Goal: Use online tool/utility: Utilize a website feature to perform a specific function

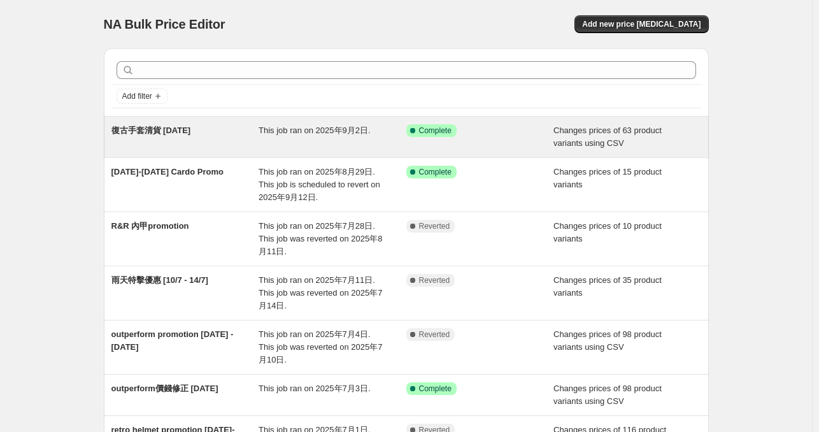
click at [174, 132] on span "復古手套清貨 [DATE]" at bounding box center [151, 130] width 80 height 10
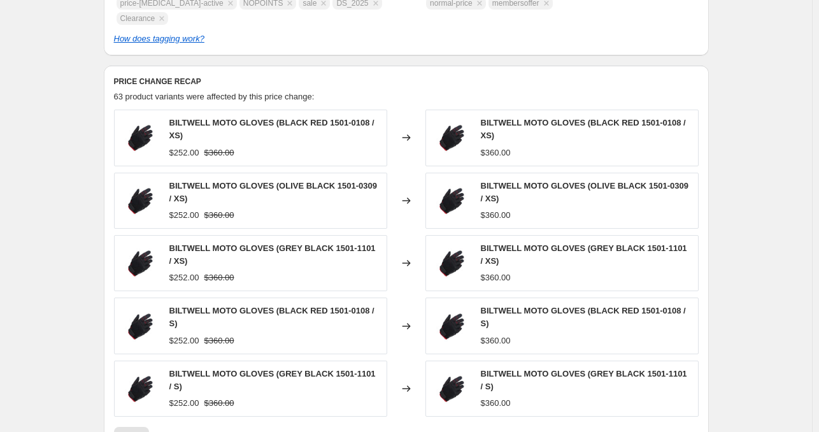
scroll to position [731, 0]
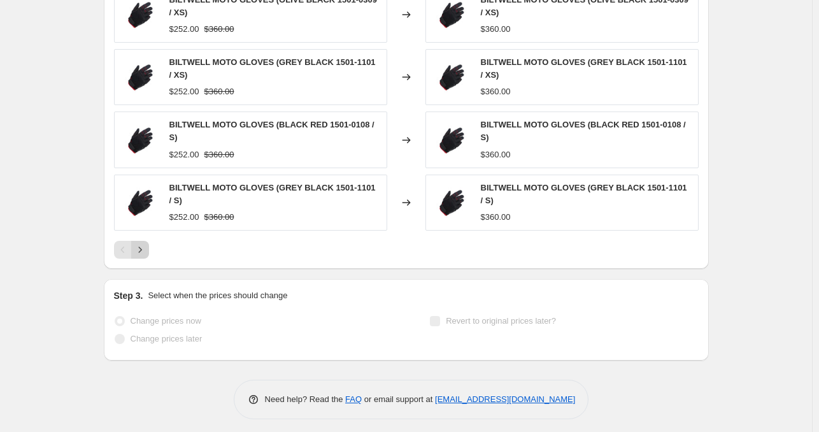
click at [146, 246] on icon "Next" at bounding box center [140, 249] width 13 height 13
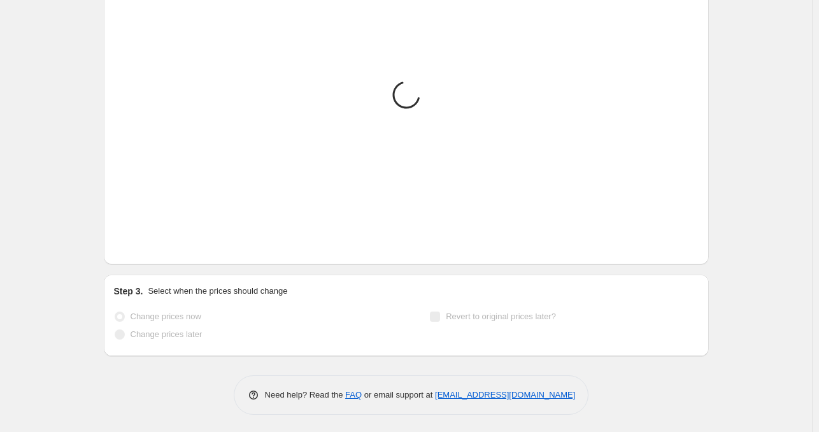
scroll to position [723, 0]
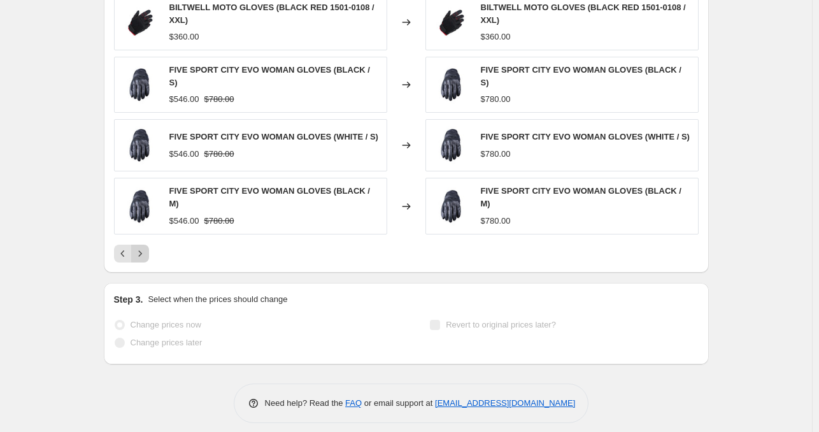
click at [145, 251] on button "Next" at bounding box center [140, 253] width 18 height 18
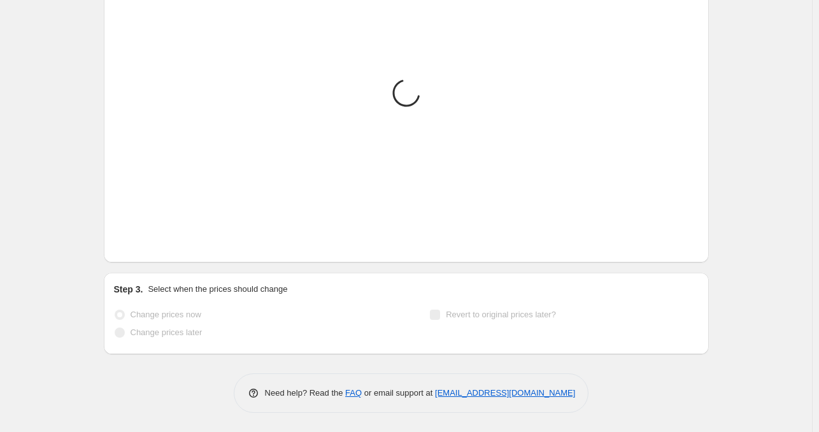
scroll to position [715, 0]
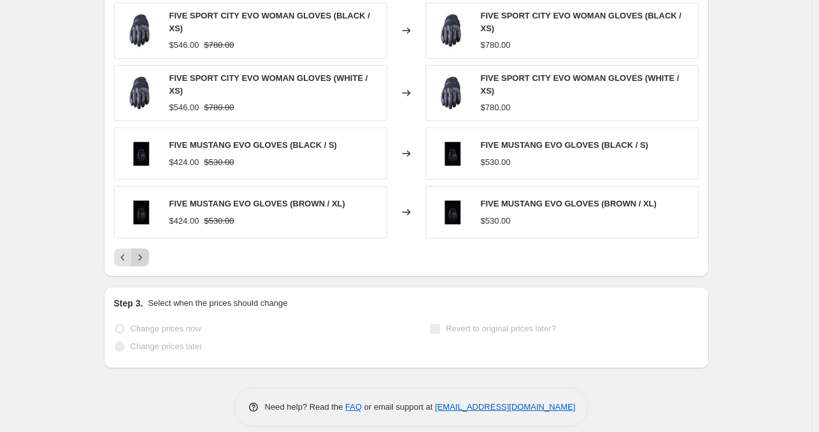
click at [144, 252] on button "Next" at bounding box center [140, 257] width 18 height 18
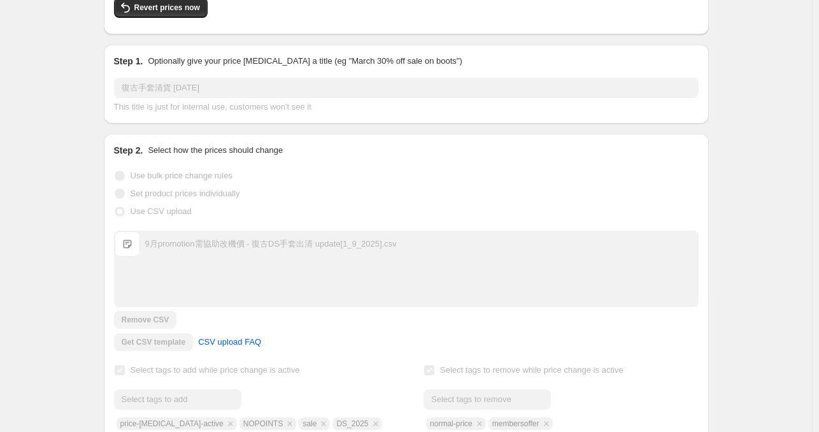
scroll to position [0, 0]
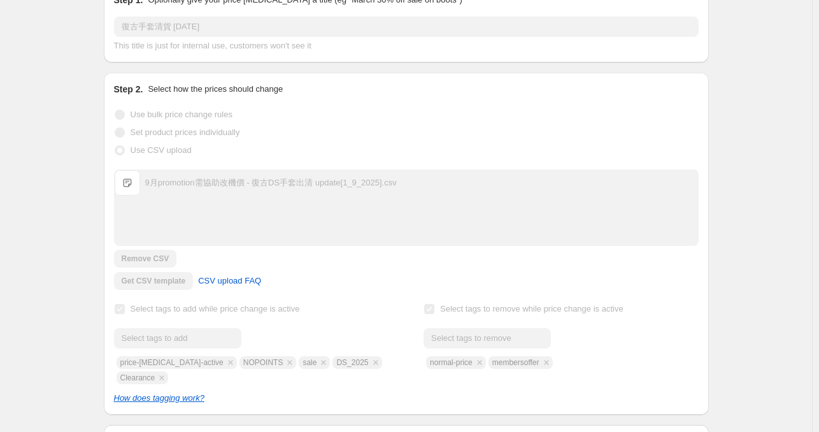
scroll to position [188, 0]
click at [125, 152] on span at bounding box center [119, 148] width 11 height 11
click at [59, 130] on div "復古手套清貨 [DATE]. This page is ready 復古手套清貨 [DATE] Success Complete Complete Price…" at bounding box center [406, 386] width 812 height 1148
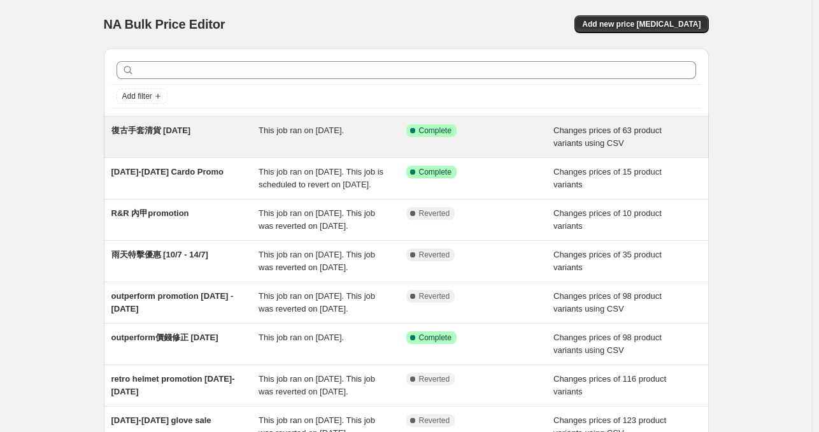
click at [171, 137] on div "復古手套清貨 [DATE]" at bounding box center [185, 136] width 148 height 25
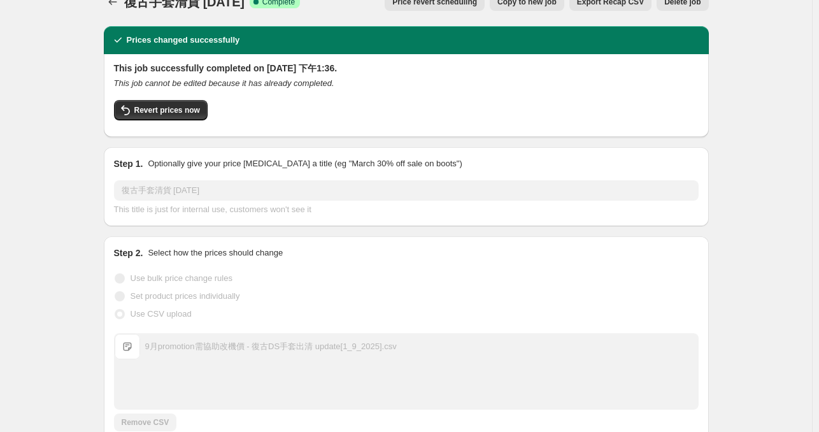
scroll to position [9, 0]
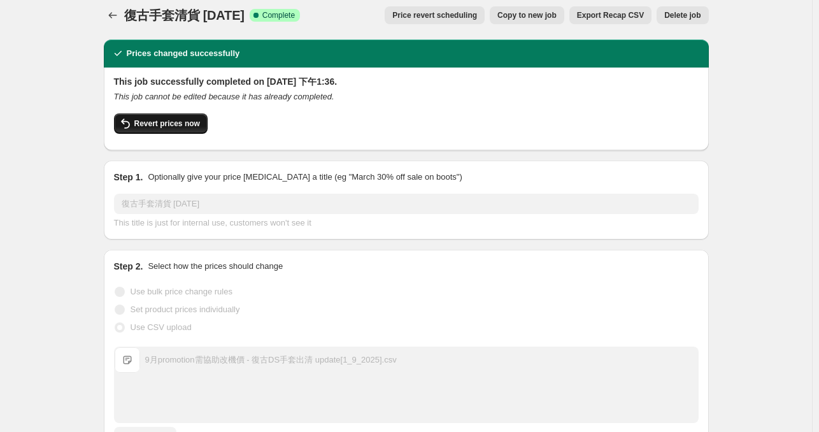
click at [190, 123] on span "Revert prices now" at bounding box center [167, 123] width 66 height 10
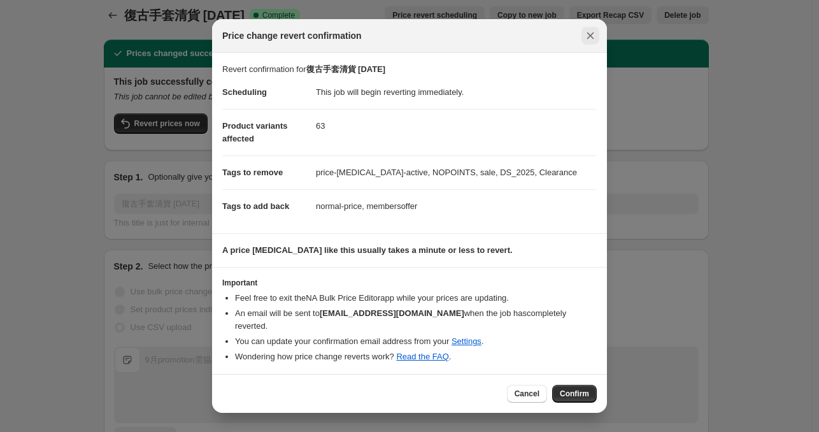
click at [593, 45] on button "Close" at bounding box center [590, 36] width 18 height 18
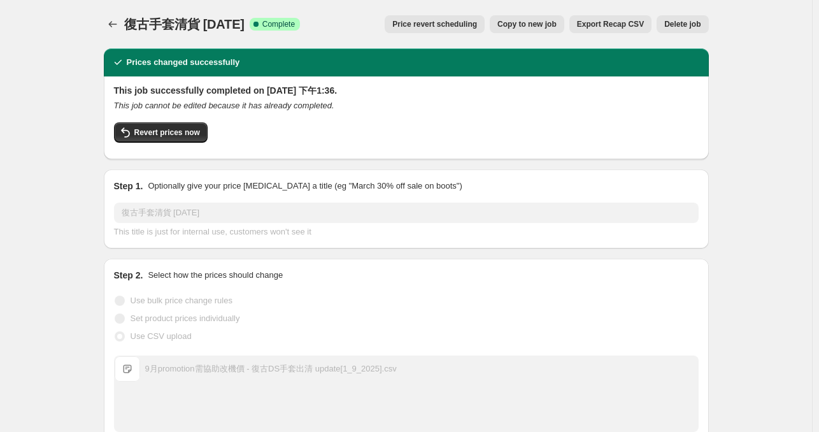
scroll to position [9, 0]
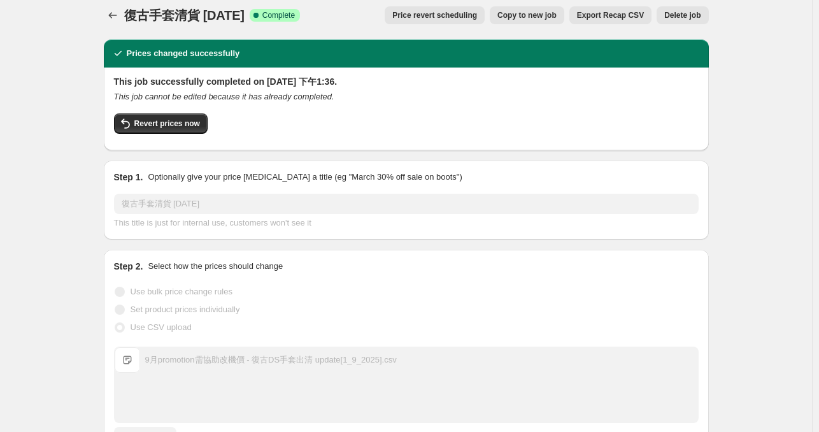
click at [551, 14] on span "Copy to new job" at bounding box center [526, 15] width 59 height 10
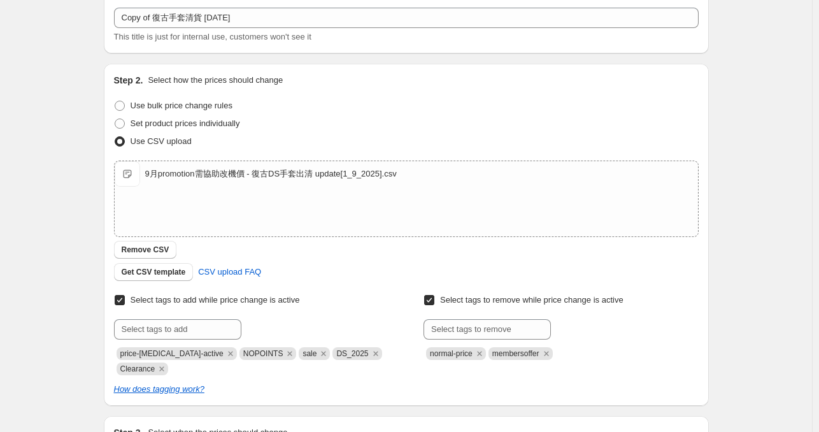
scroll to position [75, 0]
click at [284, 200] on div "9月promotion需協助改機價 - 復古DS手套出清 update[1_9_2025].csv 9月promotion需協助改機價 - 復古DS手套出清 …" at bounding box center [406, 197] width 583 height 75
click at [162, 246] on span "Remove CSV" at bounding box center [146, 248] width 48 height 10
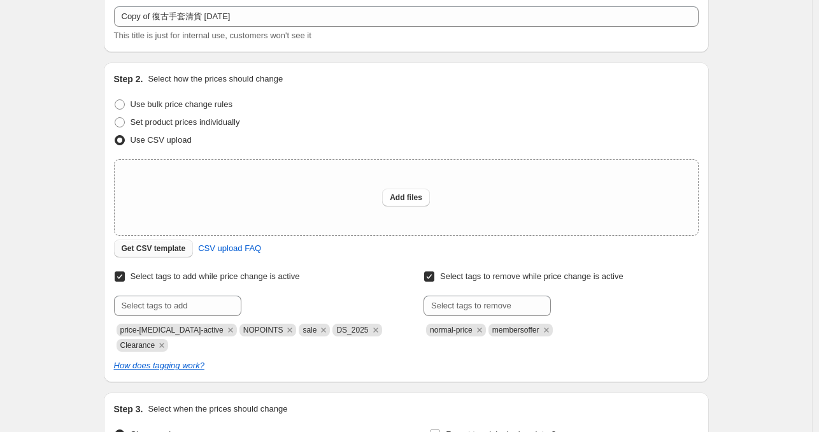
click at [171, 246] on span "Get CSV template" at bounding box center [154, 248] width 64 height 10
click at [408, 193] on span "Add files" at bounding box center [406, 197] width 32 height 10
type input "C:\fakepath\9月promotion需協助改機價 - 復古DS手套出清 update[1_9_2025].csv"
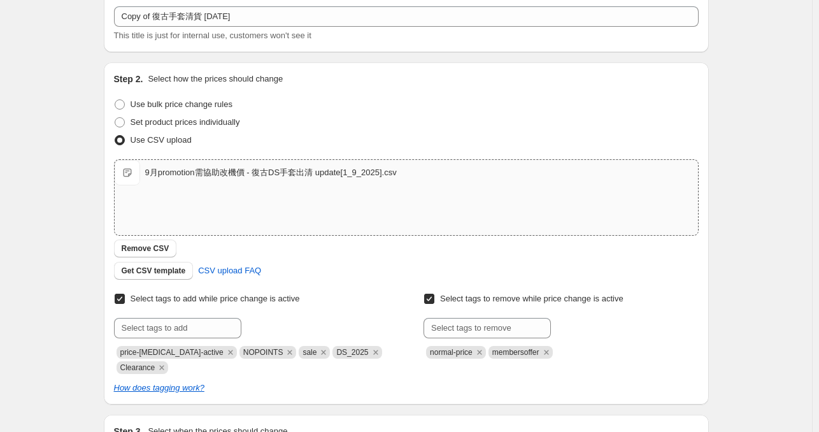
click at [48, 242] on div "Create new price change job. This page is ready Create new price change job Dra…" at bounding box center [406, 263] width 812 height 677
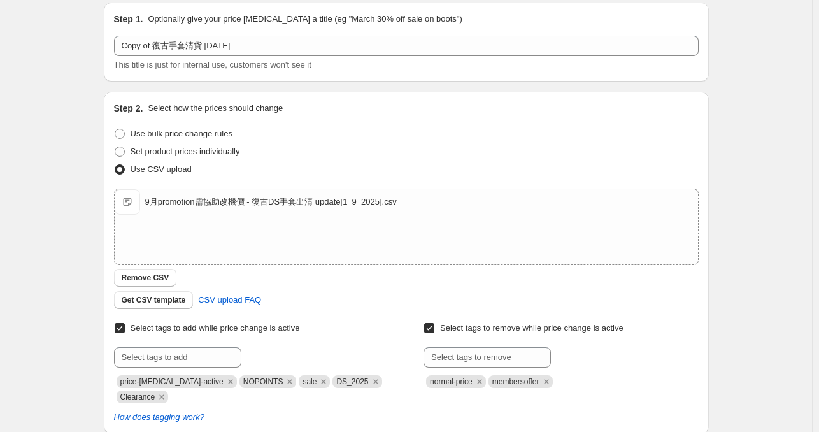
scroll to position [46, 0]
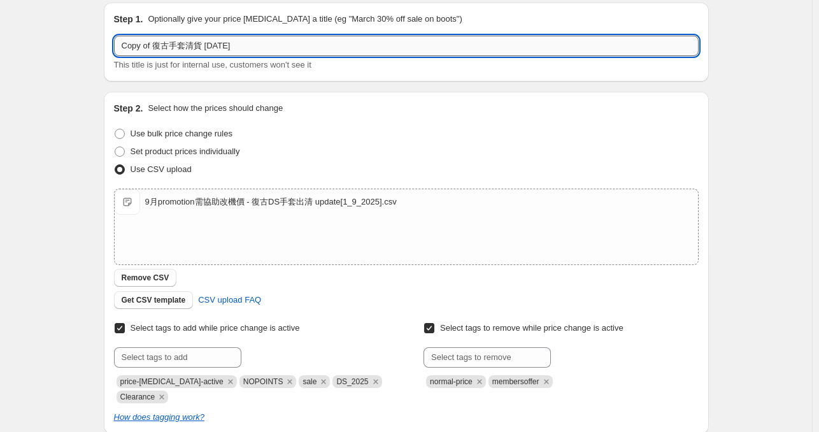
click at [157, 43] on input "Copy of 復古手套清貨 Sept 2025" at bounding box center [406, 46] width 584 height 20
type input "復古手套清貨 [DATE]"
click at [48, 167] on div "Create new price change job. This page is ready Create new price change job Dra…" at bounding box center [406, 292] width 812 height 677
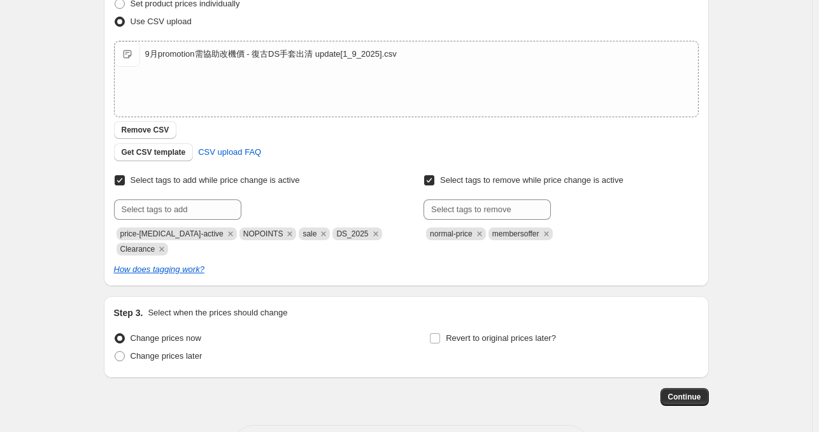
scroll to position [244, 0]
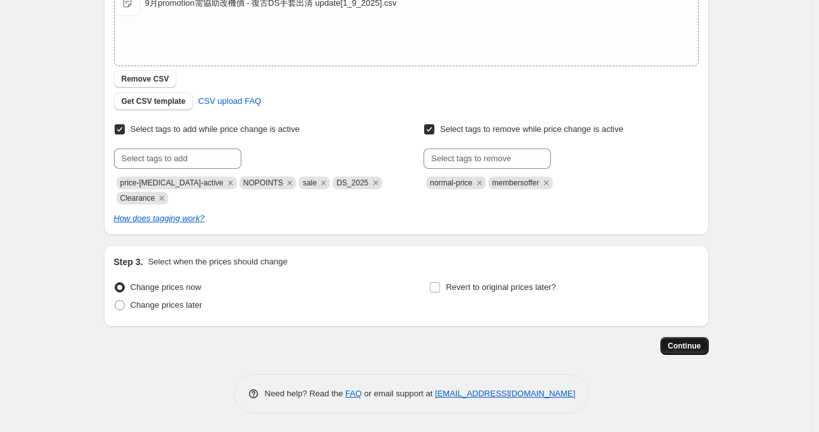
click at [687, 344] on span "Continue" at bounding box center [684, 346] width 33 height 10
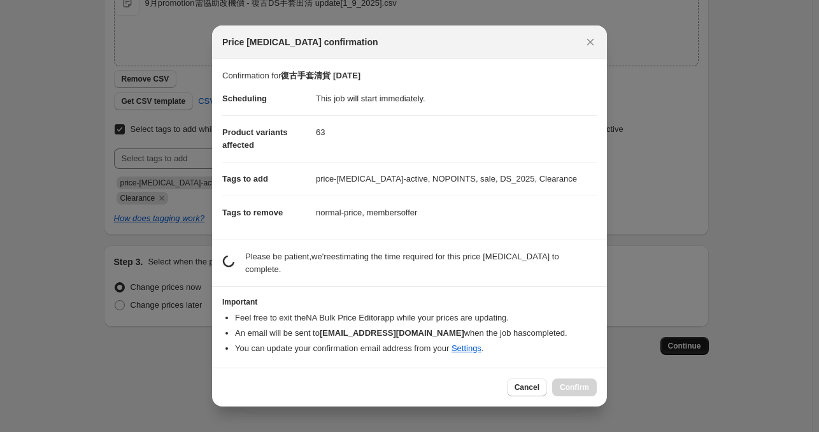
scroll to position [0, 0]
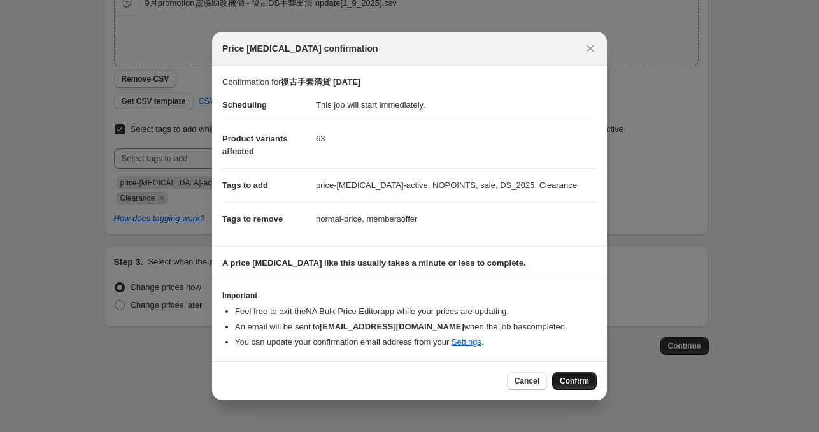
click at [568, 376] on span "Confirm" at bounding box center [573, 381] width 29 height 10
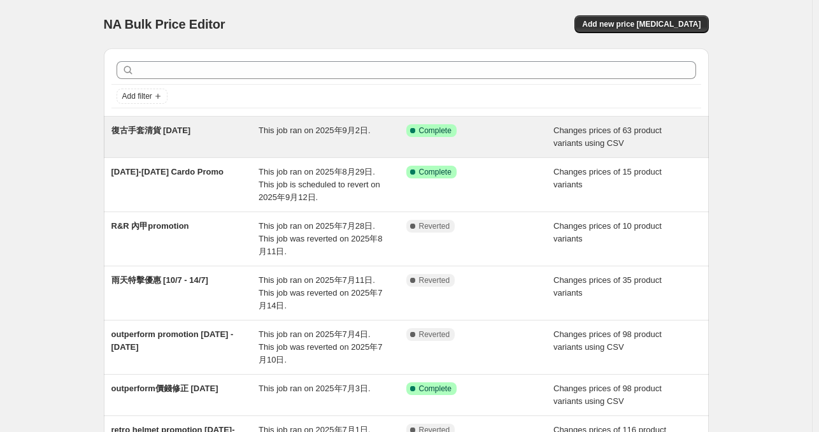
click at [343, 134] on span "This job ran on 2025年9月2日." at bounding box center [314, 130] width 112 height 10
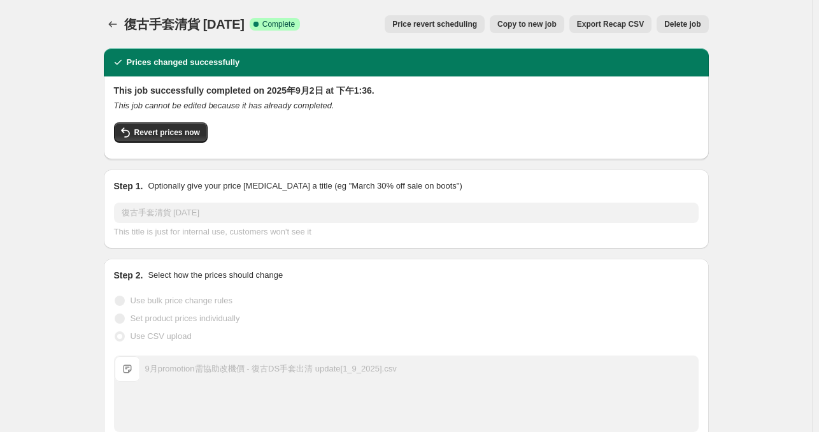
click at [677, 24] on span "Delete job" at bounding box center [682, 24] width 36 height 10
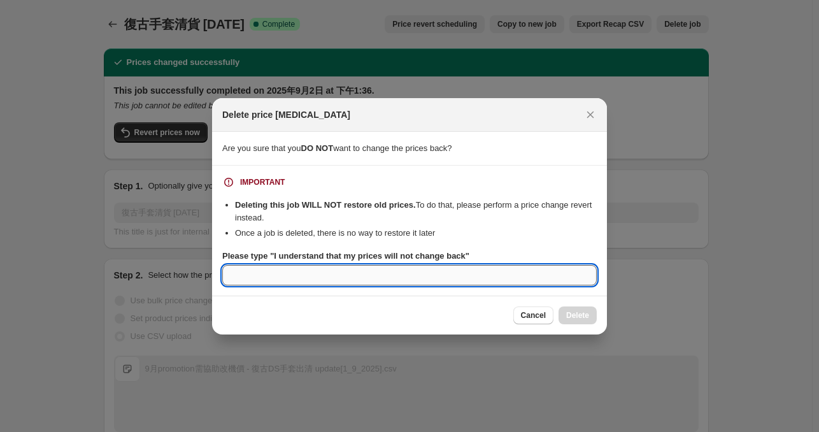
click at [406, 273] on input "Please type "I understand that my prices will not change back"" at bounding box center [409, 275] width 374 height 20
click at [528, 314] on span "Cancel" at bounding box center [533, 315] width 25 height 10
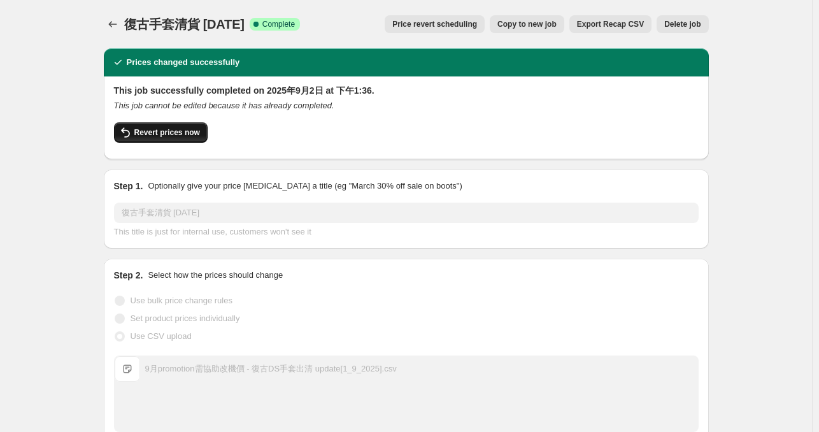
click at [174, 132] on span "Revert prices now" at bounding box center [167, 132] width 66 height 10
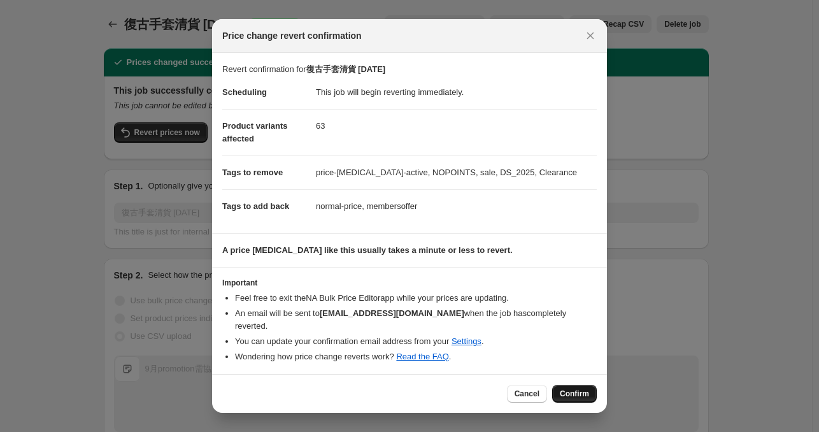
click at [578, 389] on span "Confirm" at bounding box center [573, 393] width 29 height 10
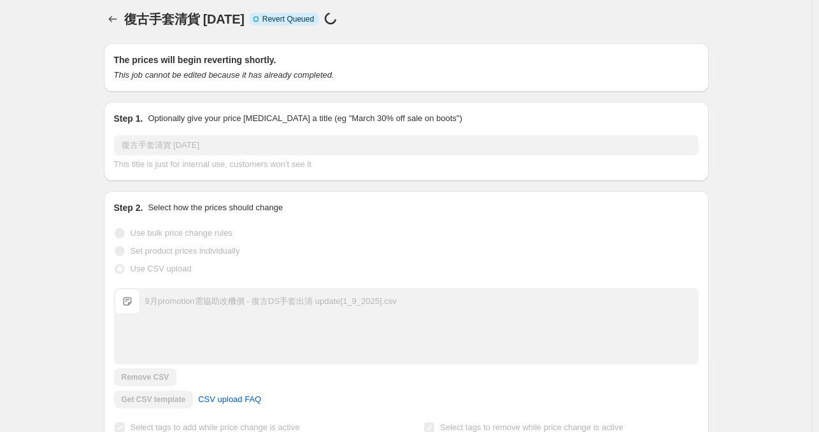
scroll to position [4, 0]
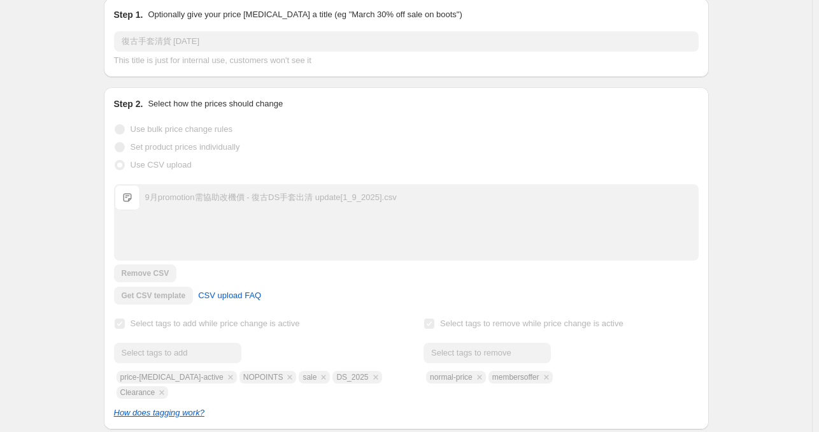
scroll to position [0, 0]
